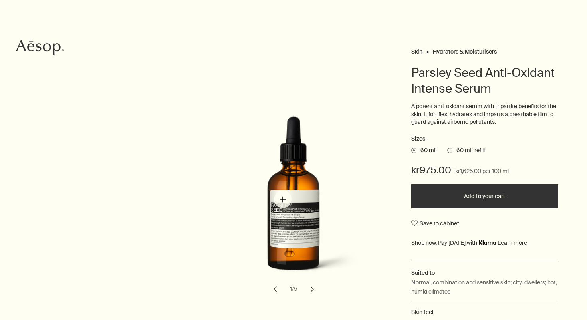
scroll to position [51, 0]
click at [311, 286] on button "chevron" at bounding box center [313, 289] width 18 height 18
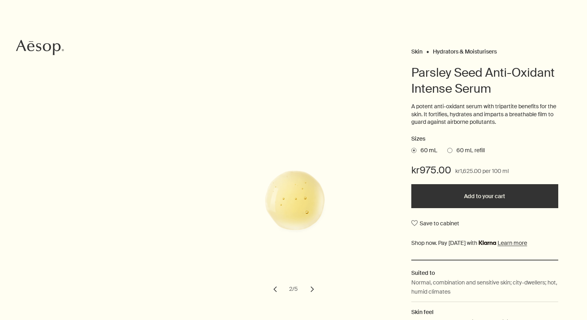
click at [311, 286] on button "chevron" at bounding box center [313, 289] width 18 height 18
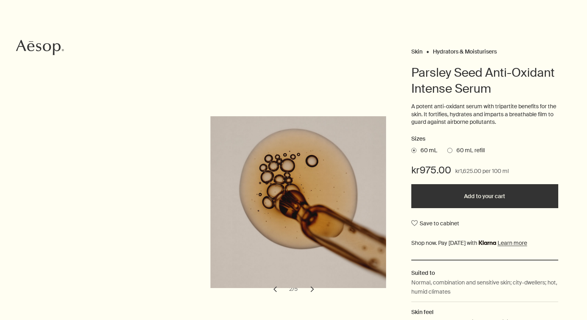
click at [311, 286] on button "chevron" at bounding box center [313, 289] width 18 height 18
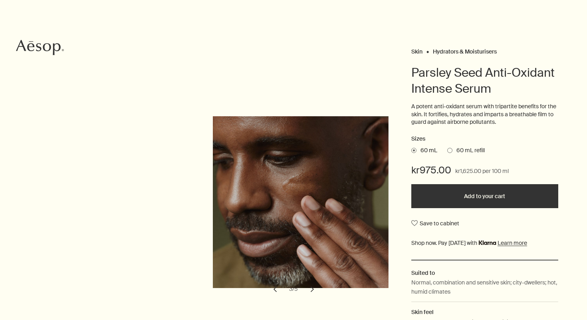
click at [311, 286] on button "chevron" at bounding box center [313, 289] width 18 height 18
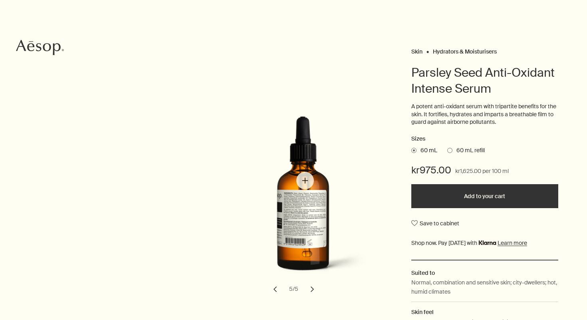
click at [305, 181] on img "Parsley Seed Anti-Oxidant Intense Serum" at bounding box center [303, 201] width 176 height 171
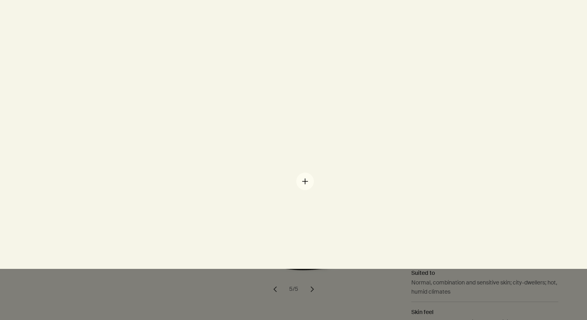
scroll to position [0, 0]
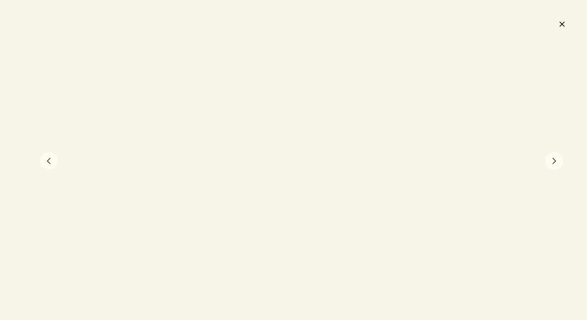
click at [558, 22] on button "close" at bounding box center [562, 24] width 10 height 14
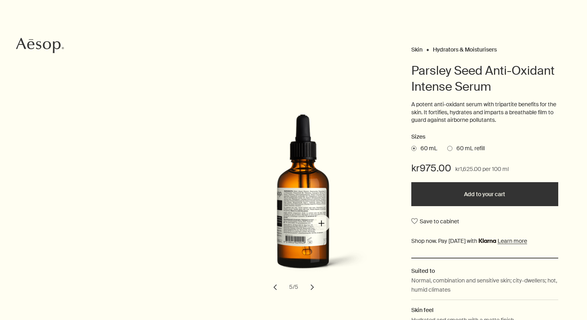
scroll to position [79, 0]
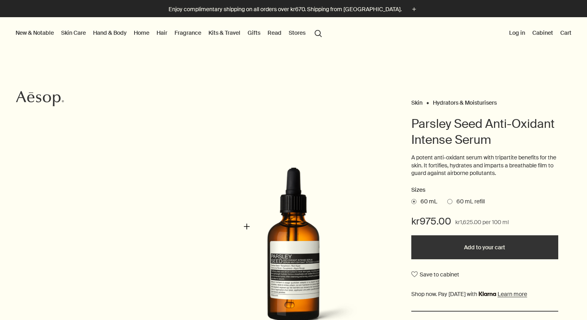
click at [240, 227] on img "Parsley Seed Anti-Oxidant Intense Serum" at bounding box center [303, 252] width 176 height 171
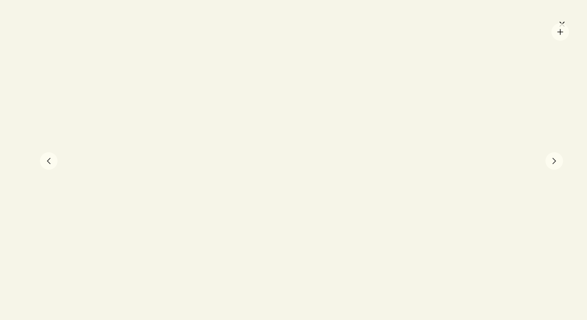
click at [560, 32] on div at bounding box center [293, 160] width 587 height 320
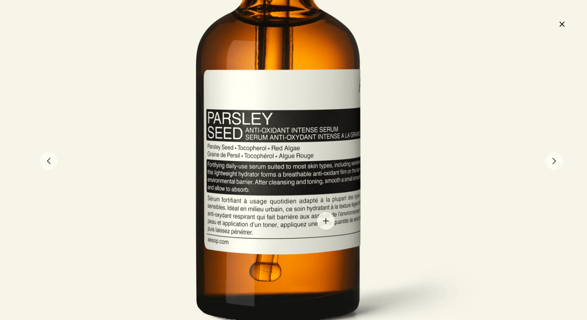
click at [326, 221] on div at bounding box center [278, 108] width 557 height 543
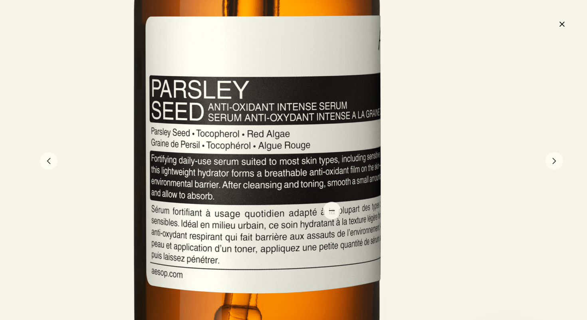
click at [332, 210] on div at bounding box center [256, 74] width 835 height 815
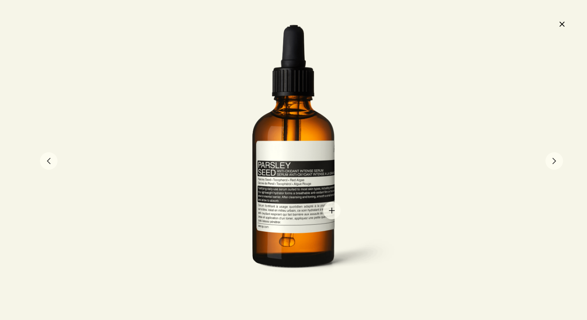
click at [332, 210] on div at bounding box center [293, 160] width 278 height 272
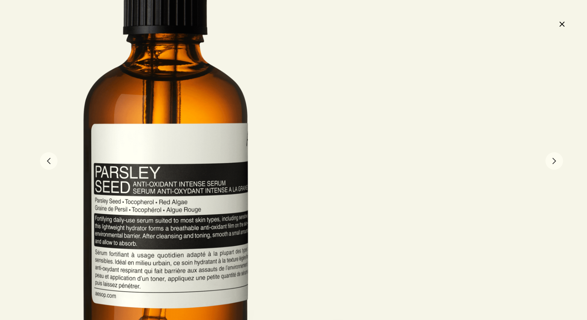
click at [554, 160] on button "chevron" at bounding box center [555, 161] width 18 height 18
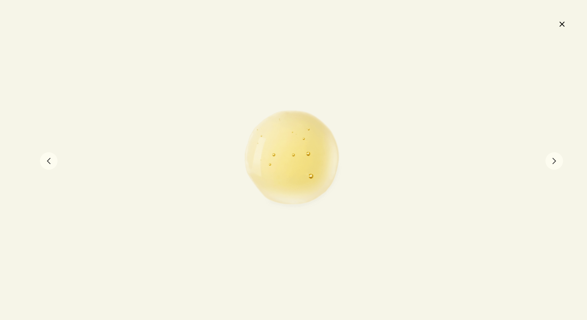
click at [554, 164] on button "chevron" at bounding box center [555, 161] width 18 height 18
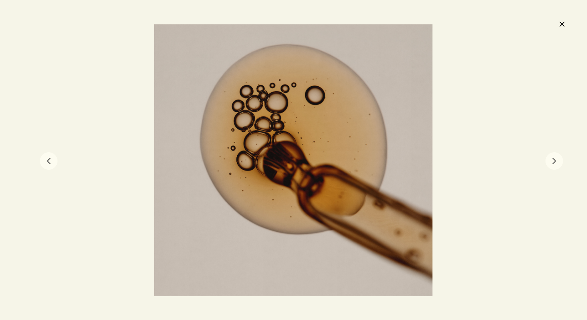
click at [557, 160] on button "chevron" at bounding box center [555, 161] width 18 height 18
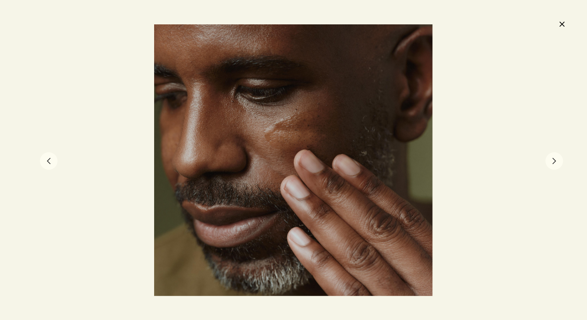
click at [557, 160] on button "chevron" at bounding box center [555, 161] width 18 height 18
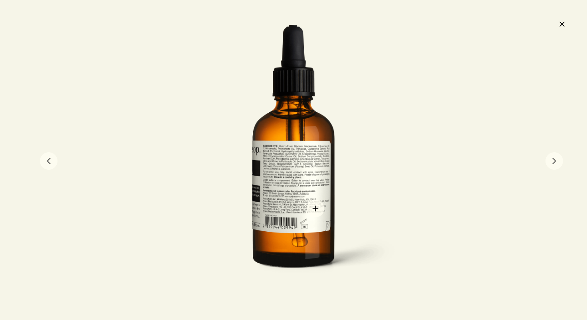
click at [316, 208] on div at bounding box center [293, 160] width 278 height 272
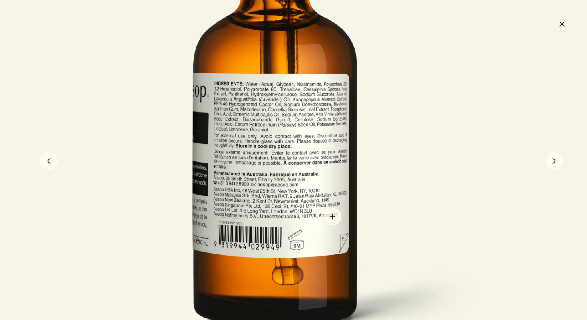
click at [333, 216] on div at bounding box center [275, 111] width 557 height 543
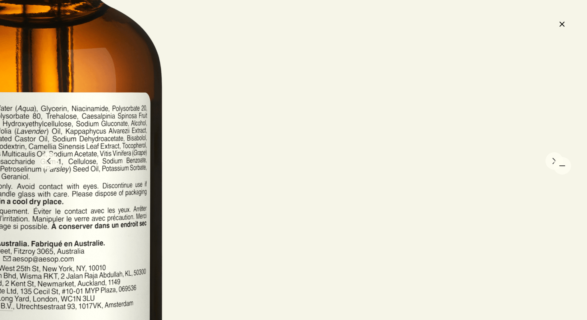
click at [563, 166] on div at bounding box center [293, 160] width 587 height 320
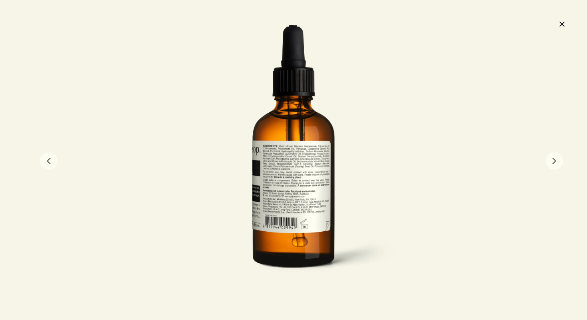
click at [555, 164] on button "chevron" at bounding box center [555, 161] width 18 height 18
